Goal: Information Seeking & Learning: Learn about a topic

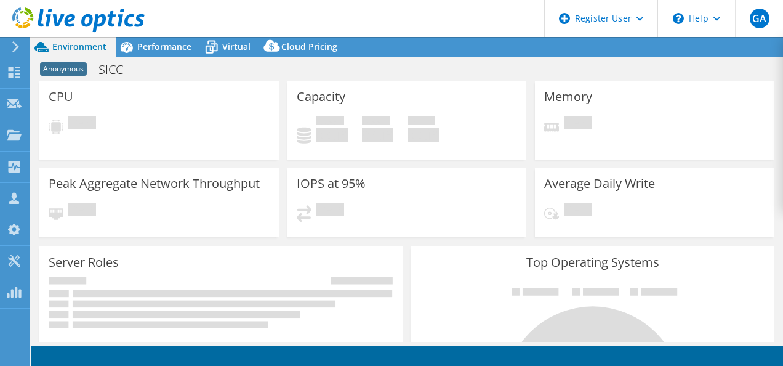
select select "EULondon"
select select "GBP"
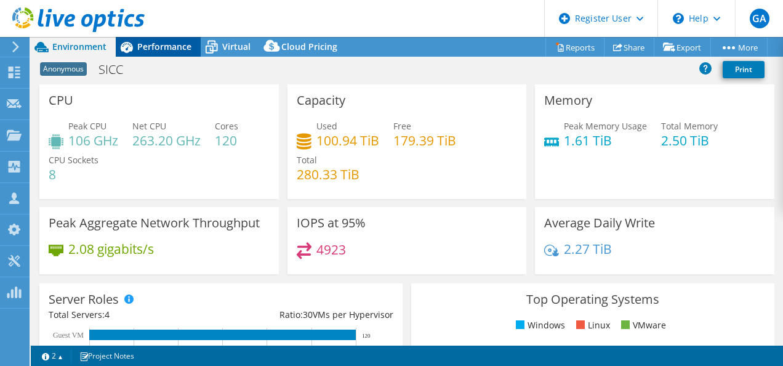
click at [158, 45] on span "Performance" at bounding box center [164, 47] width 54 height 12
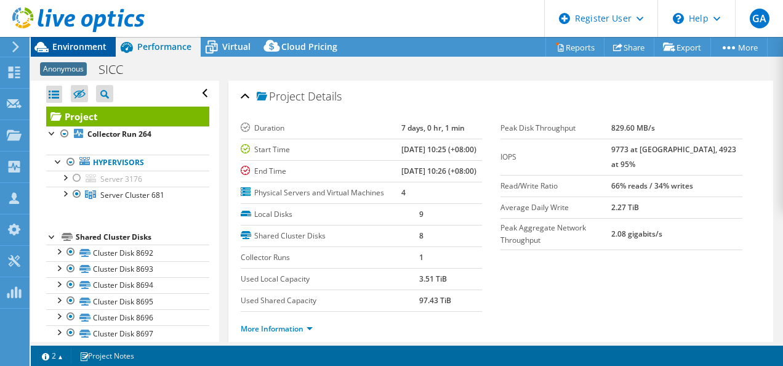
click at [71, 47] on span "Environment" at bounding box center [79, 47] width 54 height 12
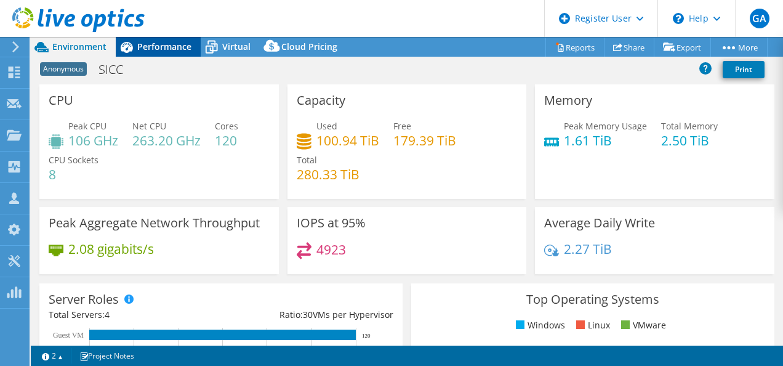
click at [156, 39] on div "Performance" at bounding box center [158, 47] width 85 height 20
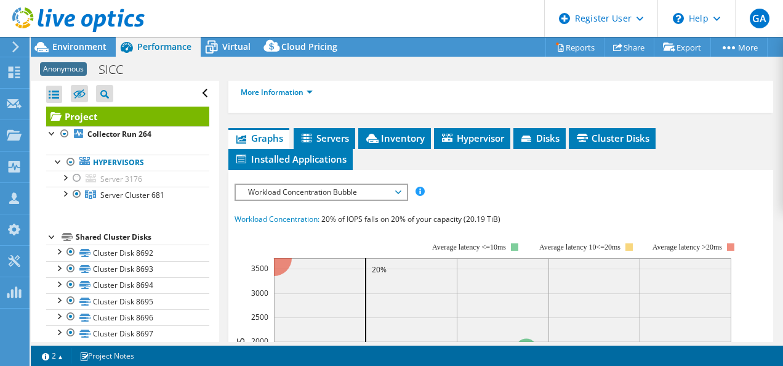
scroll to position [246, 0]
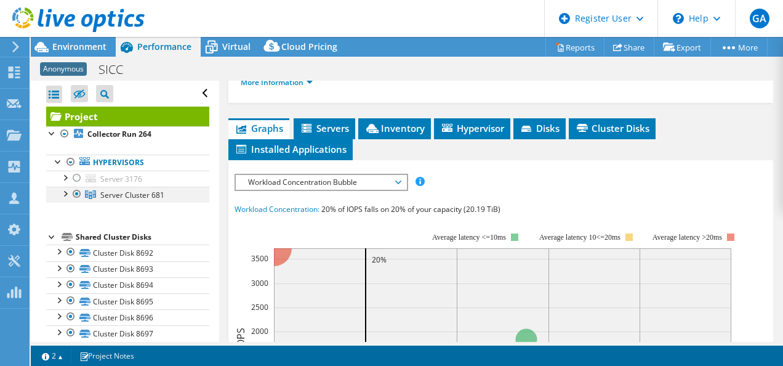
click at [69, 192] on div at bounding box center [64, 193] width 12 height 12
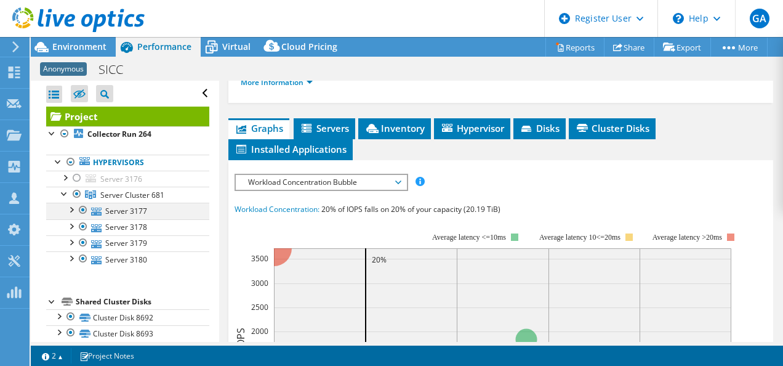
click at [71, 206] on div at bounding box center [71, 209] width 12 height 12
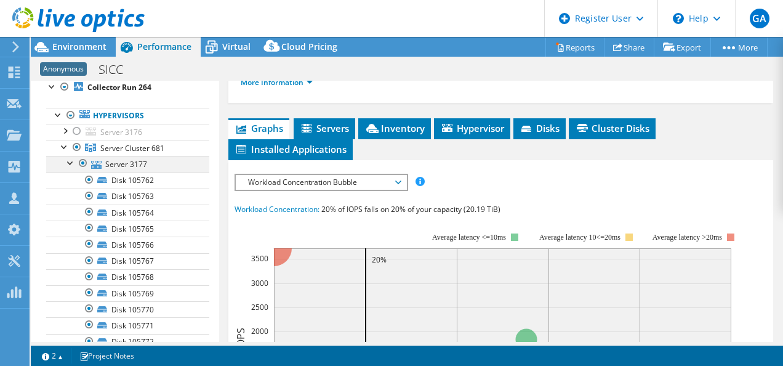
scroll to position [62, 0]
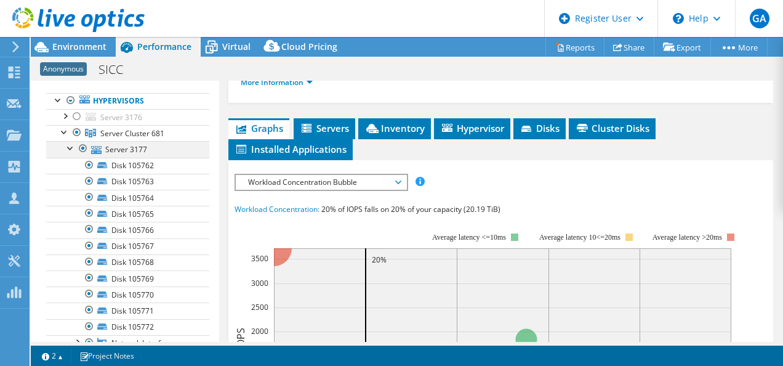
click at [71, 147] on div at bounding box center [71, 147] width 12 height 12
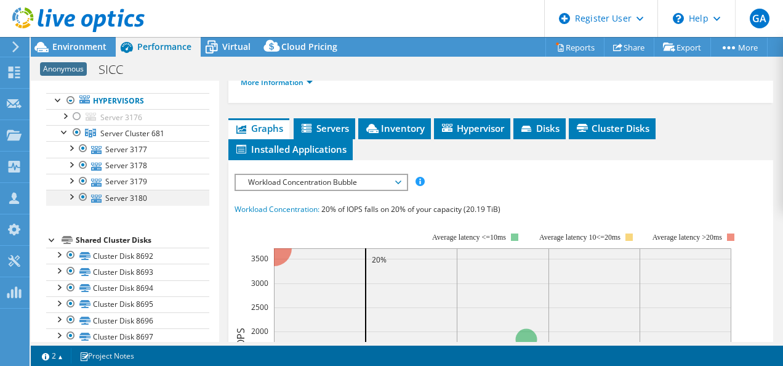
click at [73, 197] on div at bounding box center [71, 196] width 12 height 12
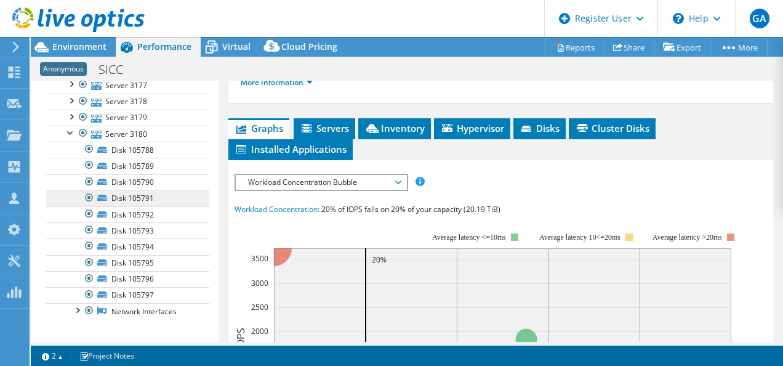
scroll to position [123, 0]
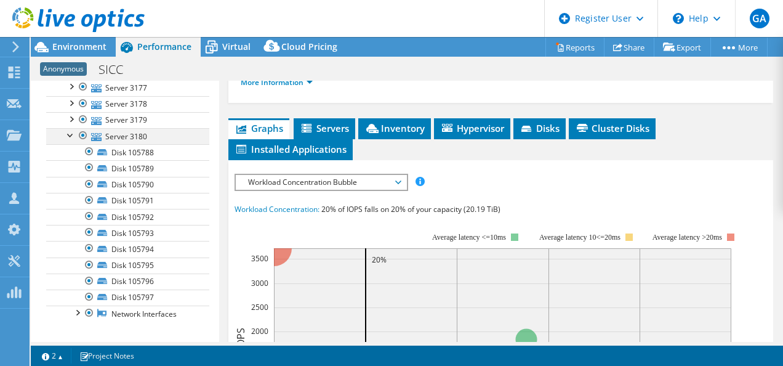
click at [70, 134] on div at bounding box center [71, 134] width 12 height 12
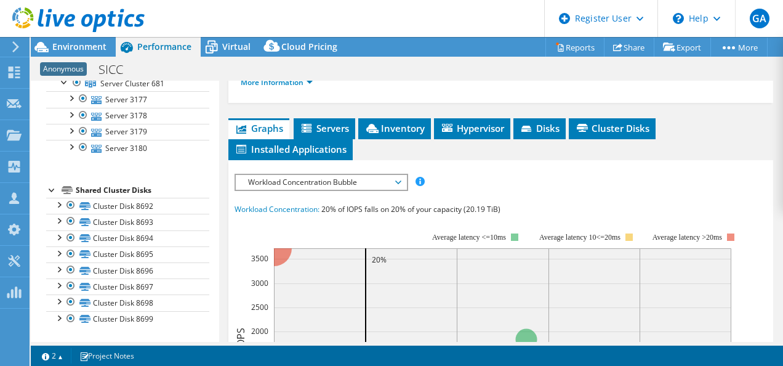
scroll to position [108, 0]
click at [71, 135] on div at bounding box center [71, 133] width 12 height 12
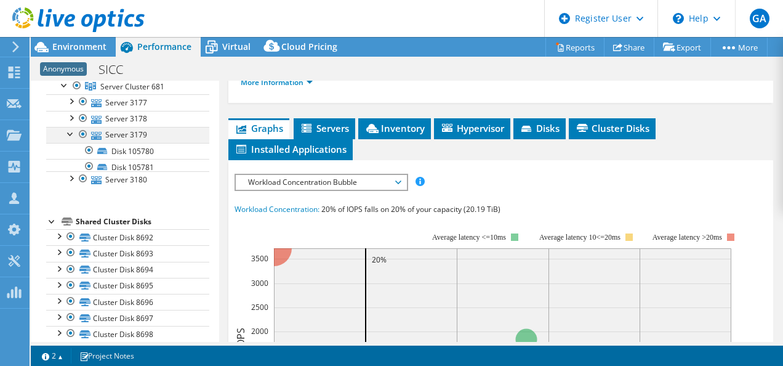
scroll to position [121, 0]
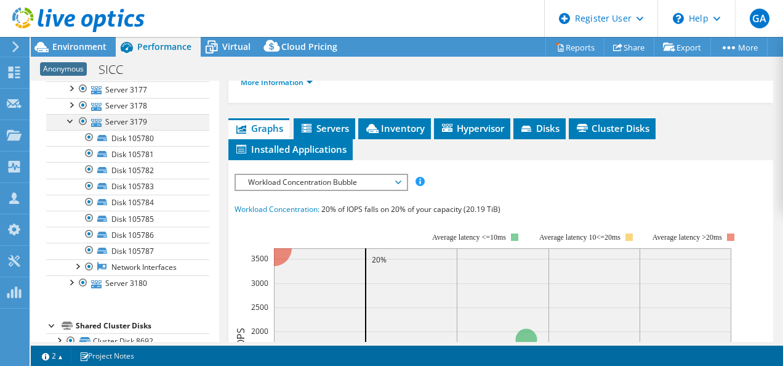
click at [72, 118] on div at bounding box center [71, 120] width 12 height 12
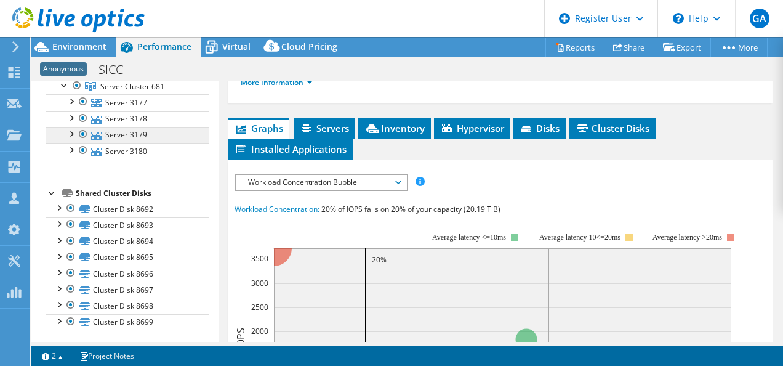
scroll to position [47, 0]
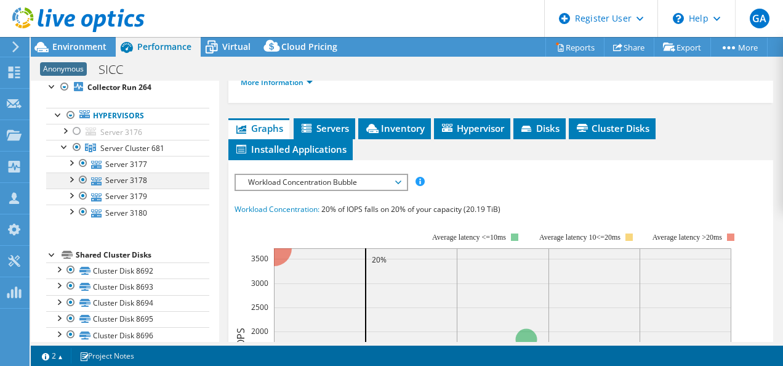
click at [73, 176] on div at bounding box center [71, 178] width 12 height 12
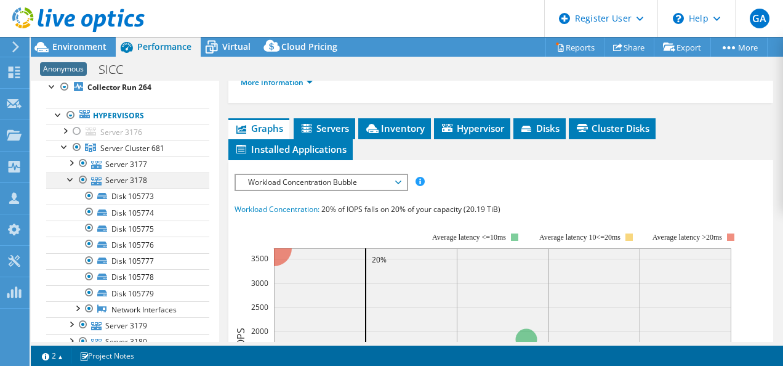
click at [73, 176] on div at bounding box center [71, 178] width 12 height 12
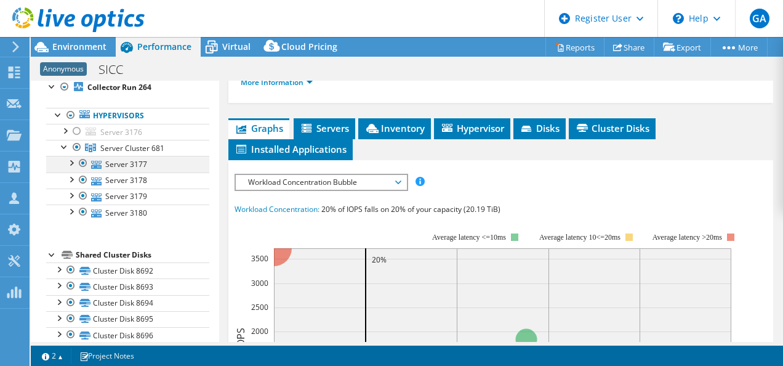
click at [73, 161] on div at bounding box center [71, 162] width 12 height 12
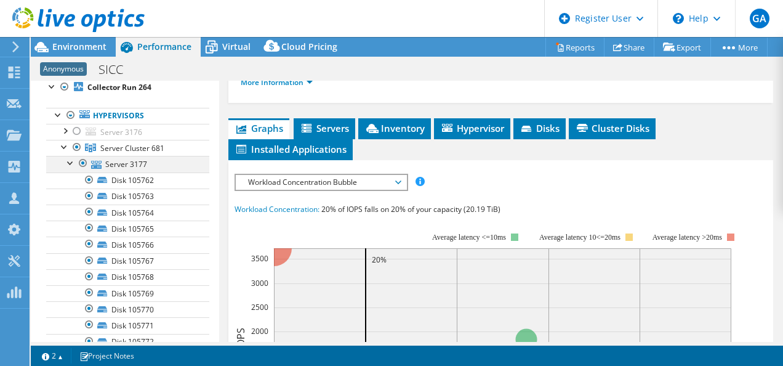
click at [70, 161] on div at bounding box center [71, 162] width 12 height 12
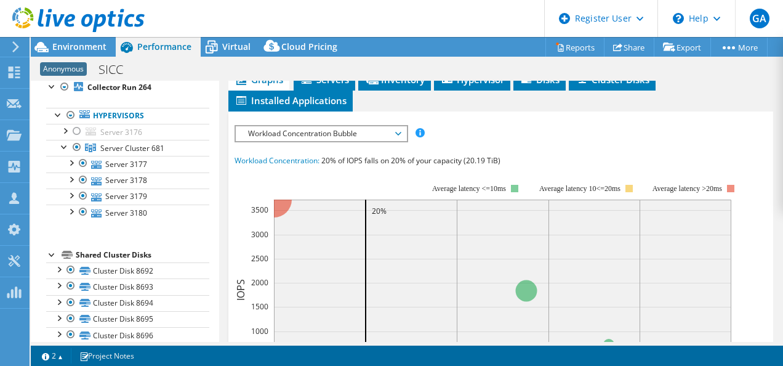
scroll to position [308, 0]
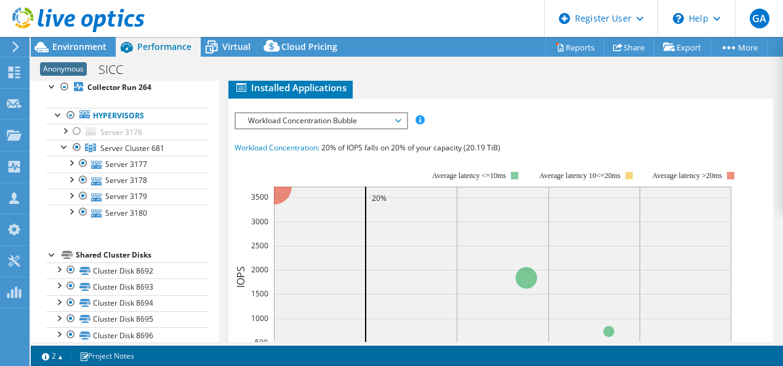
click at [473, 73] on span "Hypervisor" at bounding box center [472, 66] width 64 height 12
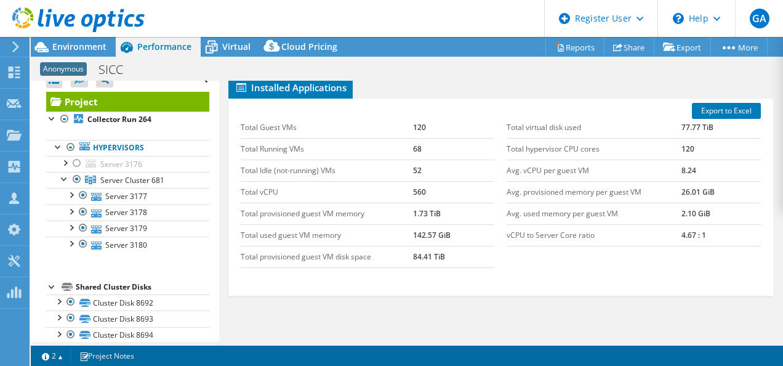
scroll to position [0, 0]
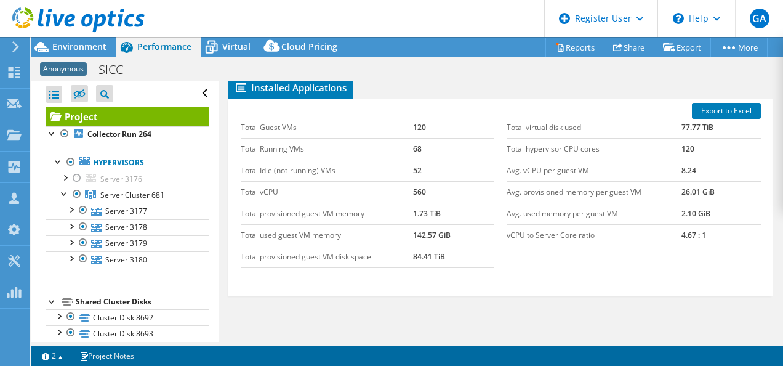
click at [196, 87] on div "Open All Close All Hide Excluded Nodes Project Tree Filter" at bounding box center [127, 94] width 163 height 26
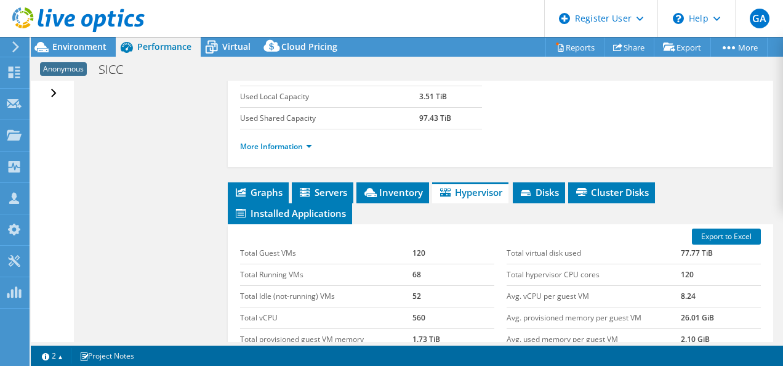
scroll to position [246, 0]
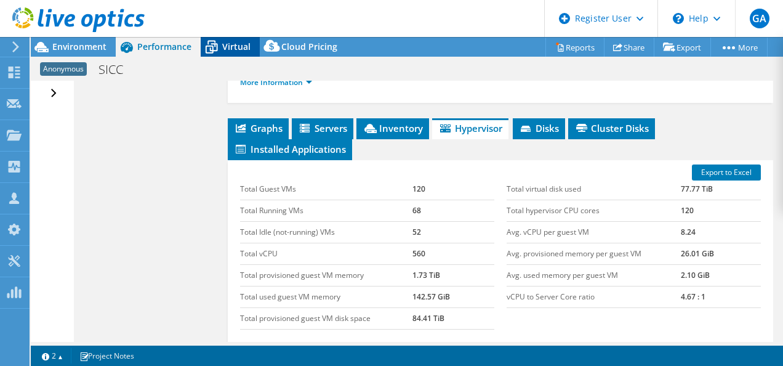
click at [235, 42] on span "Virtual" at bounding box center [236, 47] width 28 height 12
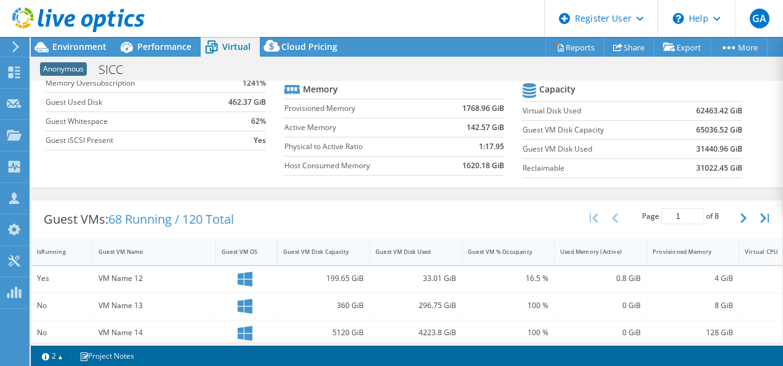
scroll to position [62, 0]
